Goal: Information Seeking & Learning: Learn about a topic

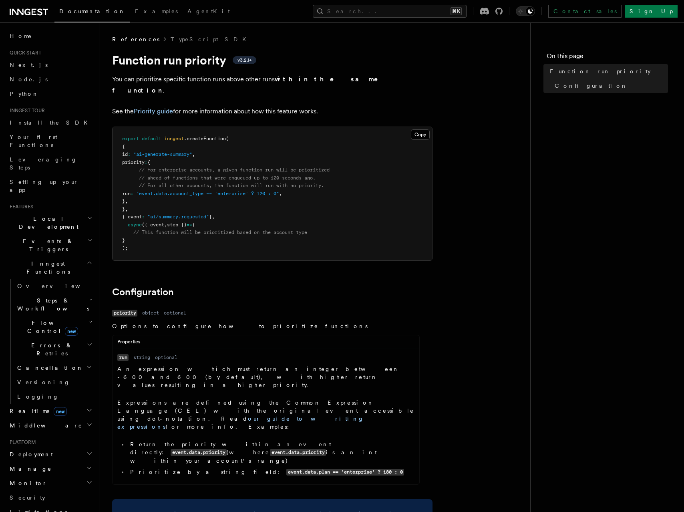
click at [44, 296] on span "Steps & Workflows" at bounding box center [51, 304] width 75 height 16
click at [50, 333] on span "Function steps" at bounding box center [56, 337] width 62 height 8
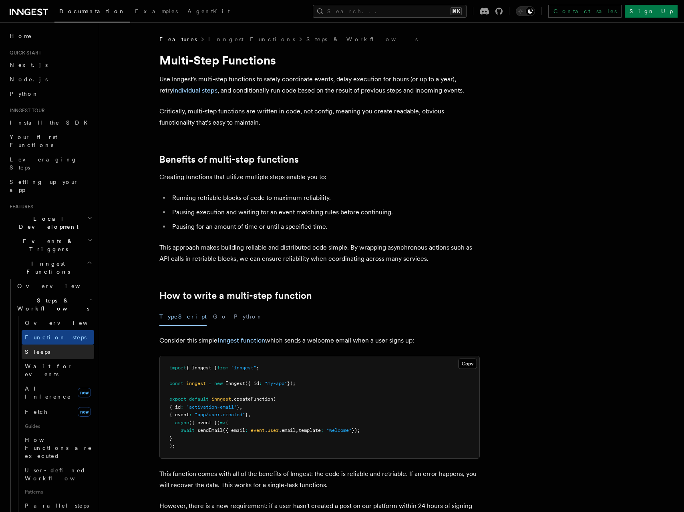
click at [42, 344] on link "Sleeps" at bounding box center [58, 351] width 72 height 14
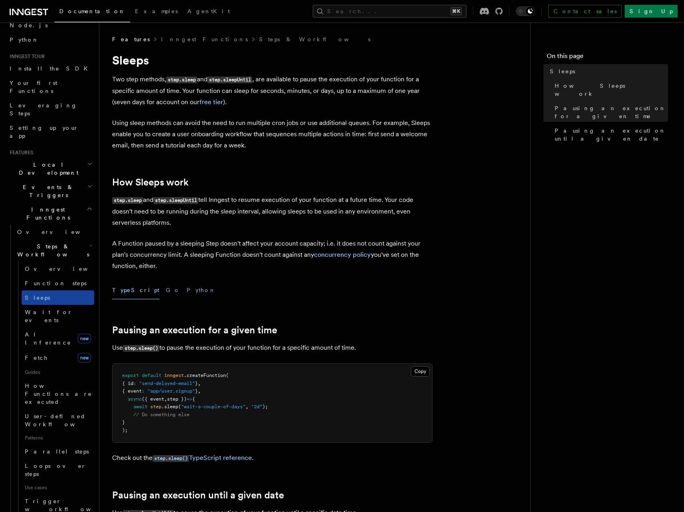
scroll to position [55, 0]
click at [45, 279] on span "Function steps" at bounding box center [56, 282] width 62 height 6
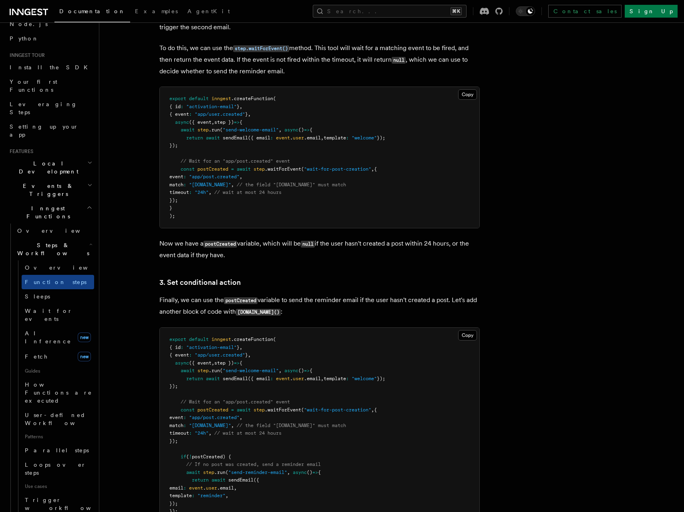
scroll to position [834, 0]
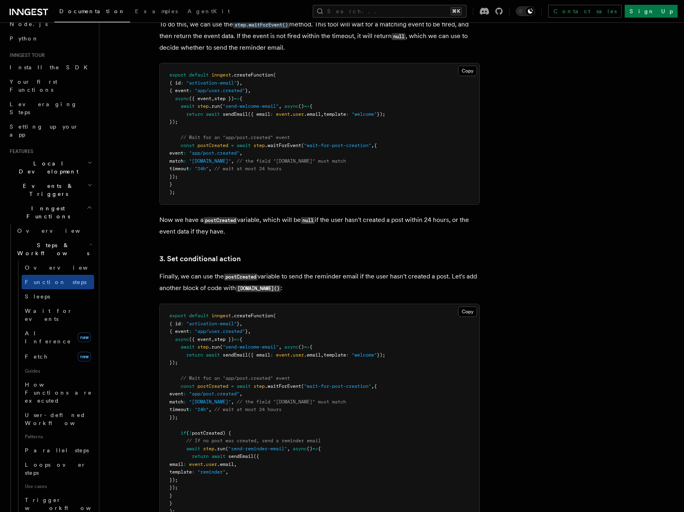
click at [285, 235] on p "Now we have a postCreated variable, which will be null if the user hasn't creat…" at bounding box center [319, 225] width 320 height 23
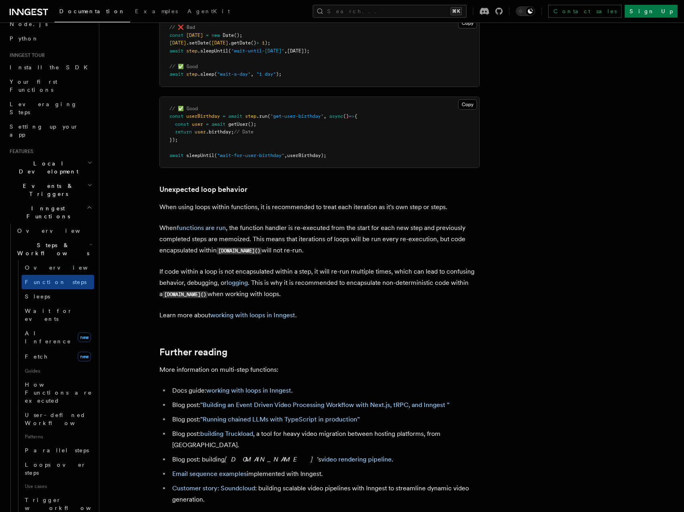
scroll to position [2474, 0]
